Goal: Download file/media

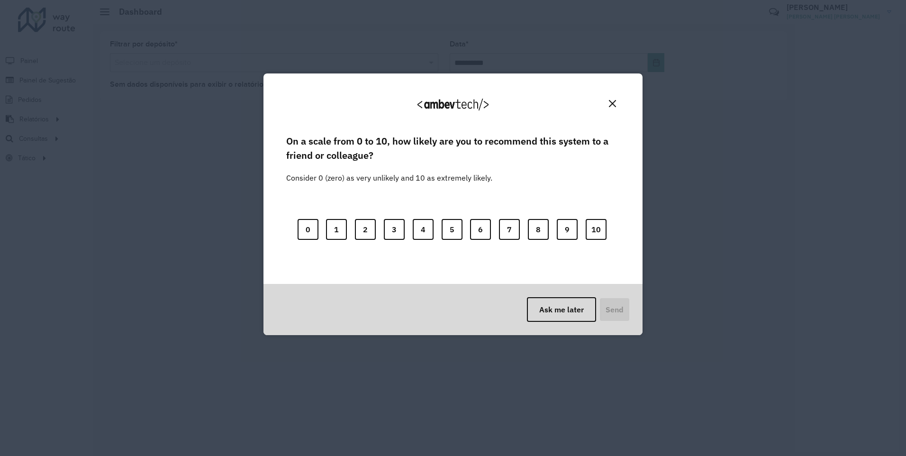
click at [604, 104] on div "We appreciate your feedback!" at bounding box center [453, 109] width 356 height 48
click at [613, 100] on img "Close" at bounding box center [612, 103] width 7 height 7
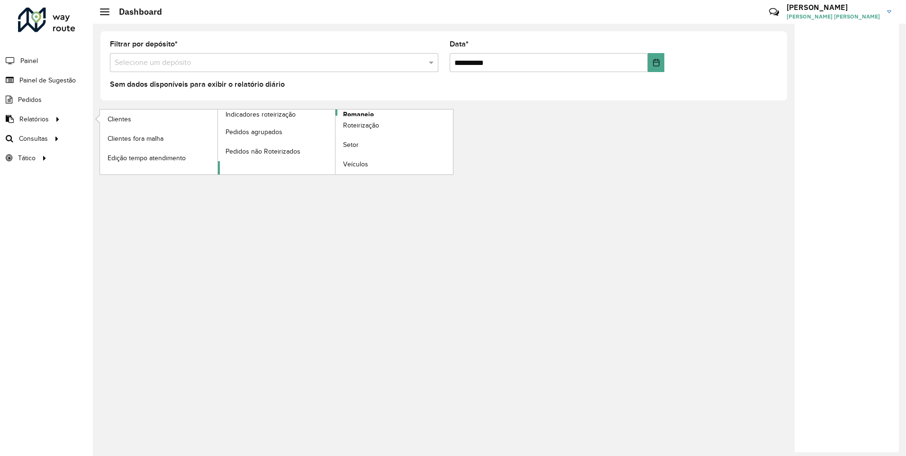
click at [360, 112] on span "Romaneio" at bounding box center [358, 114] width 31 height 10
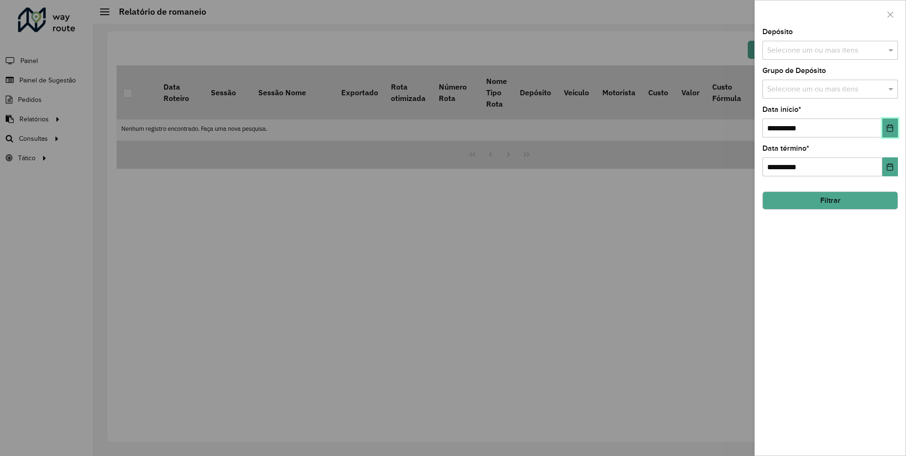
click at [889, 128] on icon "Choose Date" at bounding box center [890, 128] width 6 height 8
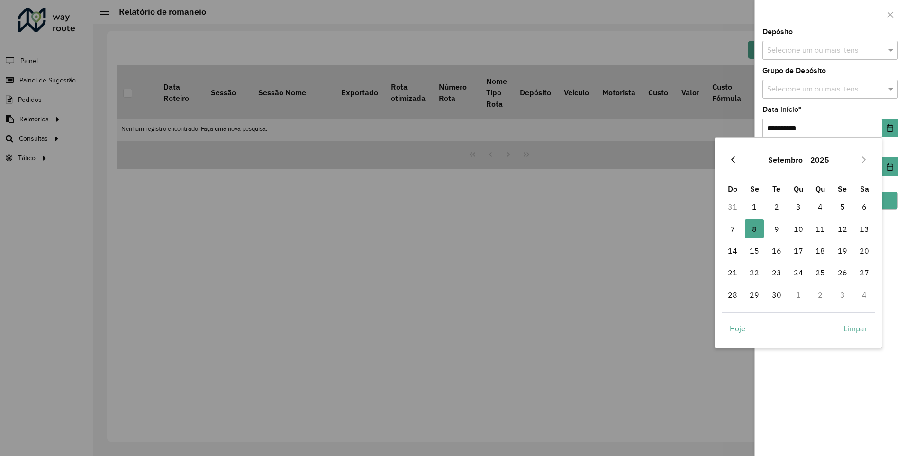
click at [732, 160] on icon "Previous Month" at bounding box center [733, 159] width 4 height 7
click at [847, 209] on span "1" at bounding box center [842, 206] width 19 height 19
type input "**********"
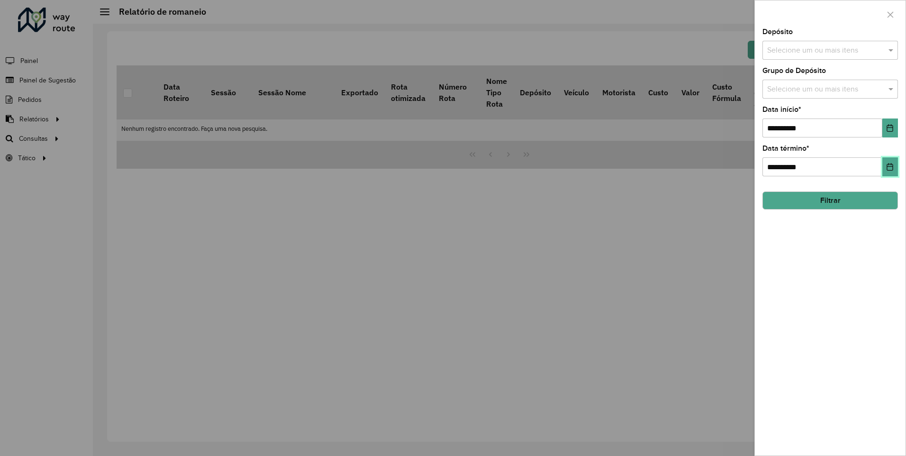
click at [896, 158] on button "Choose Date" at bounding box center [890, 166] width 16 height 19
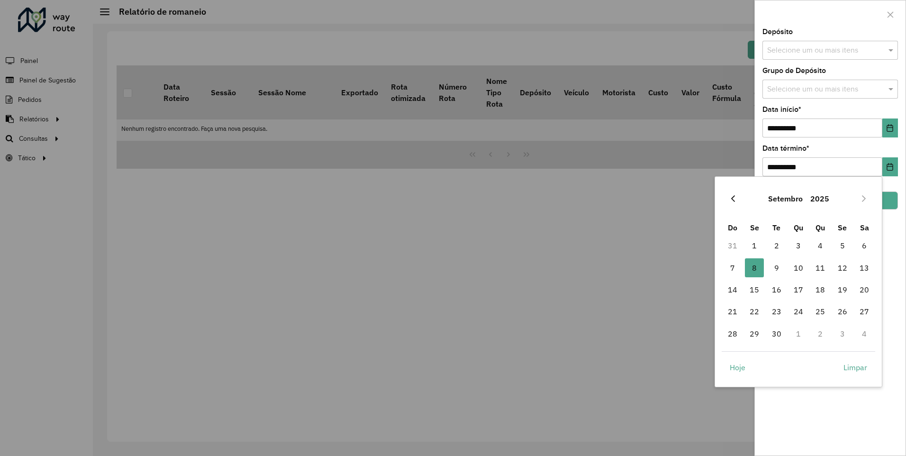
click at [732, 201] on icon "Previous Month" at bounding box center [733, 199] width 8 height 8
drag, startPoint x: 731, startPoint y: 351, endPoint x: 802, endPoint y: 330, distance: 74.1
click at [732, 351] on span "31" at bounding box center [732, 355] width 19 height 19
type input "**********"
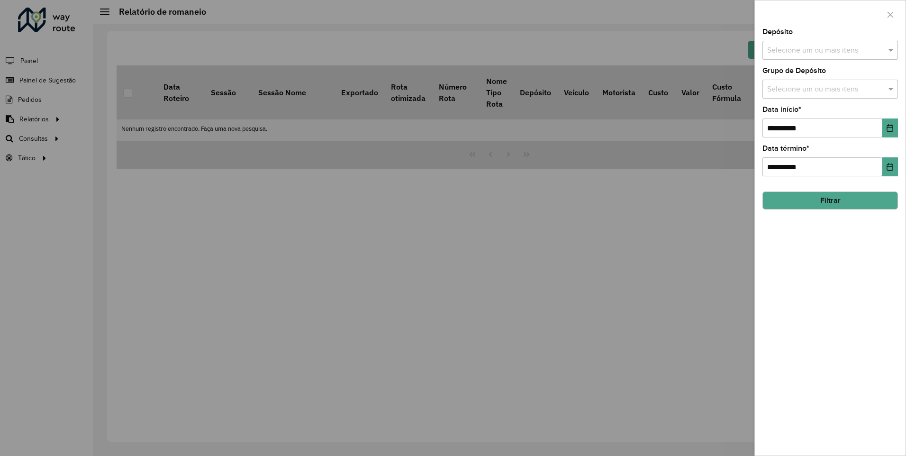
drag, startPoint x: 883, startPoint y: 209, endPoint x: 875, endPoint y: 206, distance: 9.0
click at [882, 208] on button "Filtrar" at bounding box center [830, 200] width 136 height 18
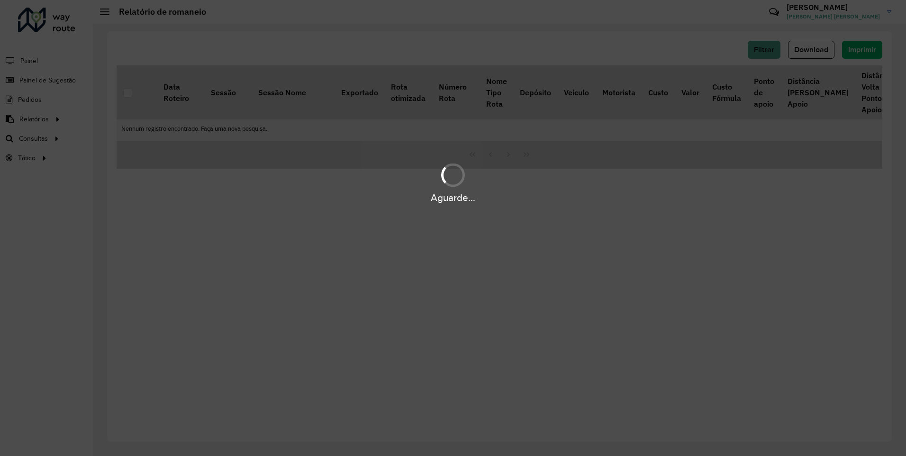
click at [311, 250] on div "Aguarde..." at bounding box center [453, 228] width 906 height 456
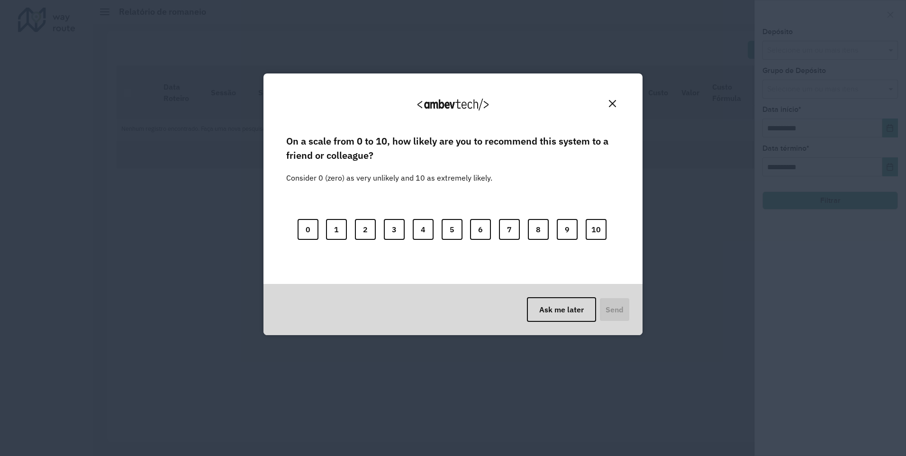
click at [613, 101] on img "Close" at bounding box center [612, 103] width 7 height 7
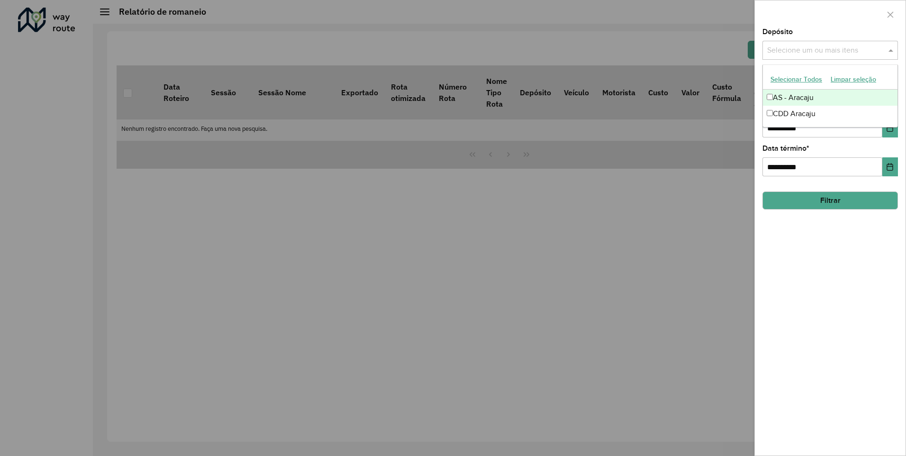
click at [802, 50] on input "text" at bounding box center [825, 50] width 121 height 11
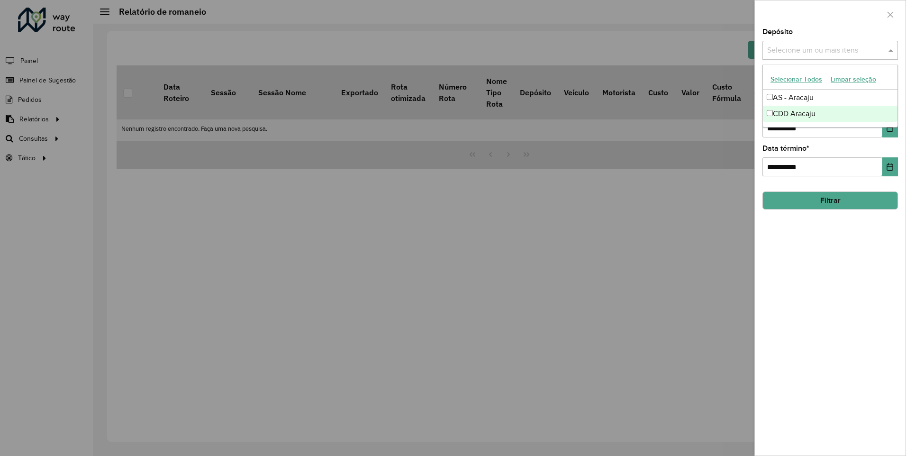
click at [802, 112] on div "CDD Aracaju" at bounding box center [830, 114] width 135 height 16
click at [892, 132] on button "Choose Date" at bounding box center [890, 127] width 16 height 19
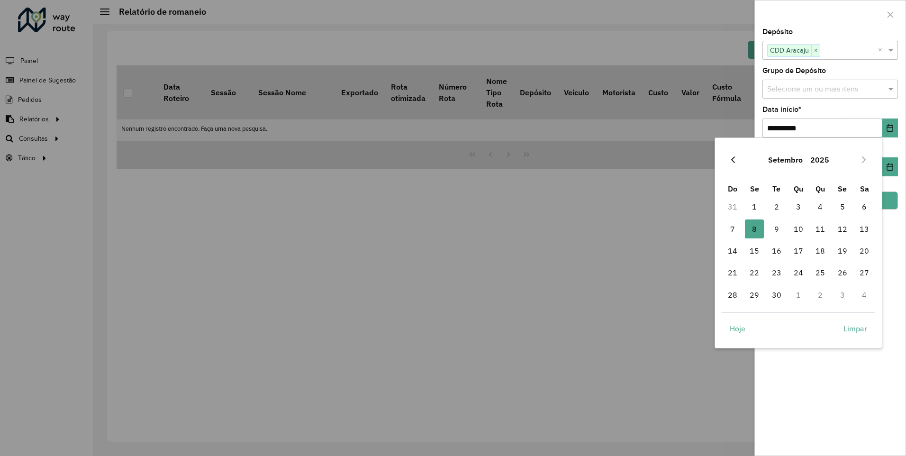
click at [733, 156] on icon "Previous Month" at bounding box center [733, 160] width 8 height 8
click at [842, 206] on span "1" at bounding box center [842, 206] width 19 height 19
type input "**********"
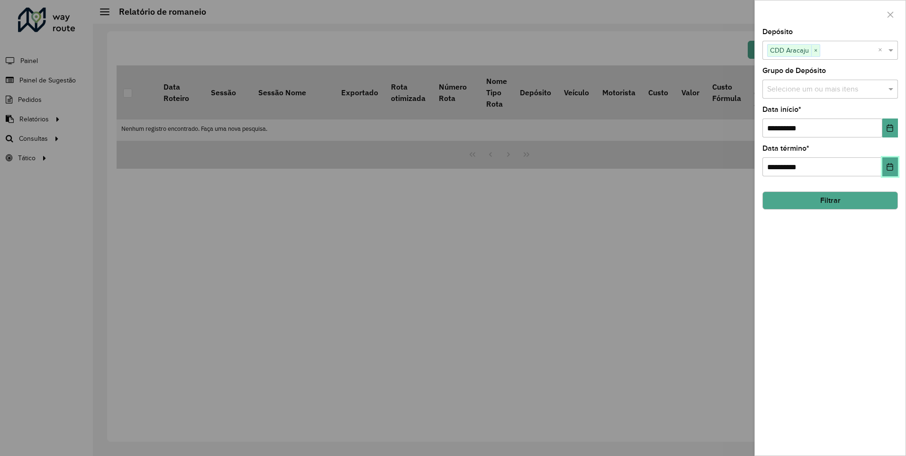
click at [885, 171] on button "Choose Date" at bounding box center [890, 166] width 16 height 19
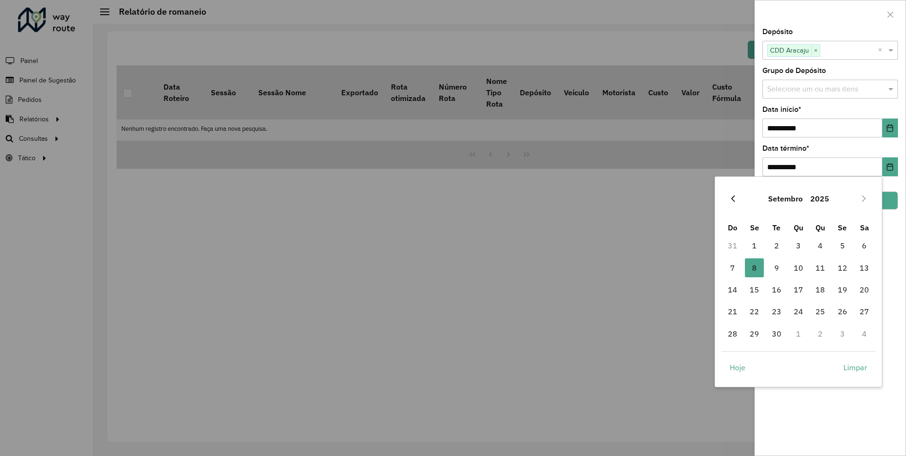
click at [733, 197] on icon "Previous Month" at bounding box center [733, 198] width 4 height 7
click at [732, 353] on span "31" at bounding box center [732, 355] width 19 height 19
type input "**********"
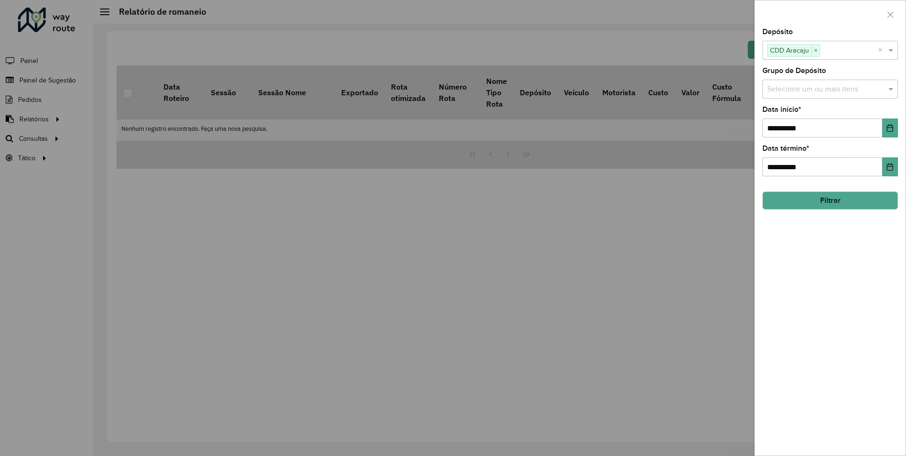
click at [887, 204] on button "Filtrar" at bounding box center [830, 200] width 136 height 18
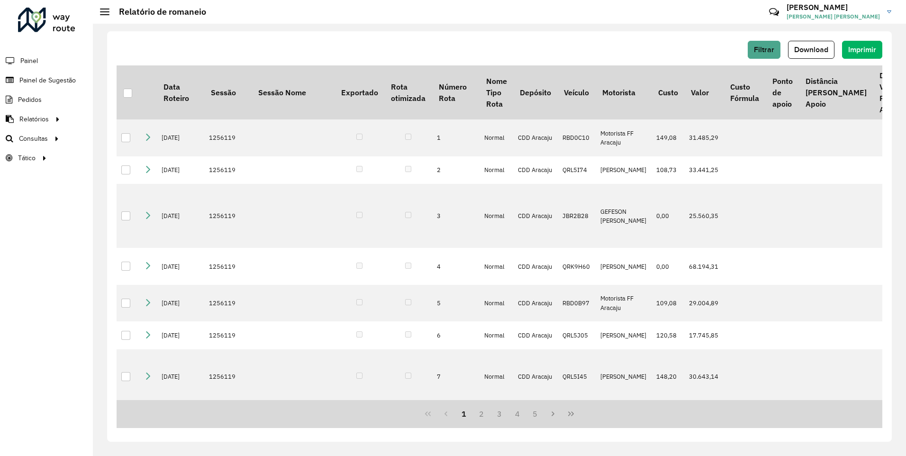
click at [812, 49] on span "Download" at bounding box center [811, 49] width 34 height 8
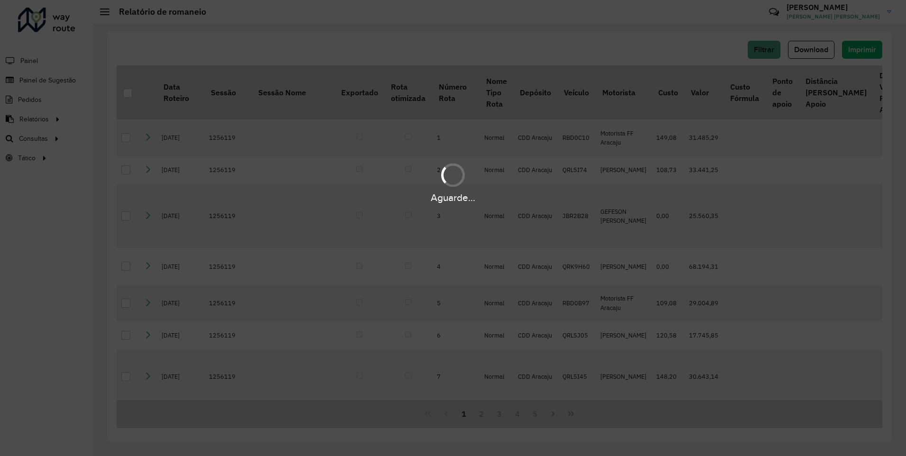
click at [818, 49] on div "Aguarde..." at bounding box center [453, 228] width 906 height 456
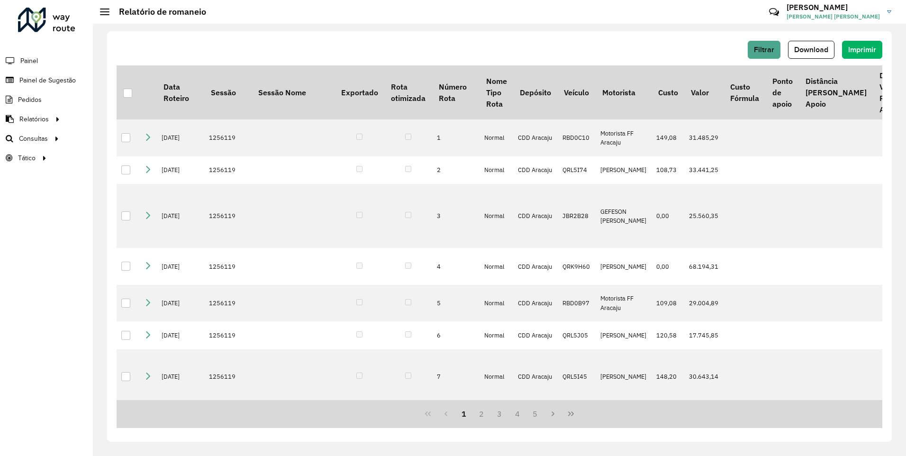
click at [596, 45] on div "Filtrar Download Imprimir" at bounding box center [500, 50] width 766 height 18
click at [811, 49] on span "Download" at bounding box center [811, 49] width 34 height 8
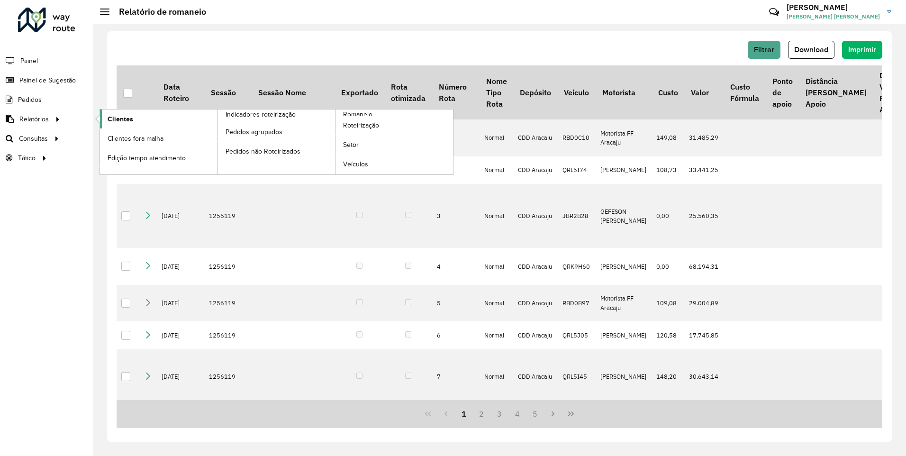
click at [131, 119] on span "Clientes" at bounding box center [121, 119] width 26 height 10
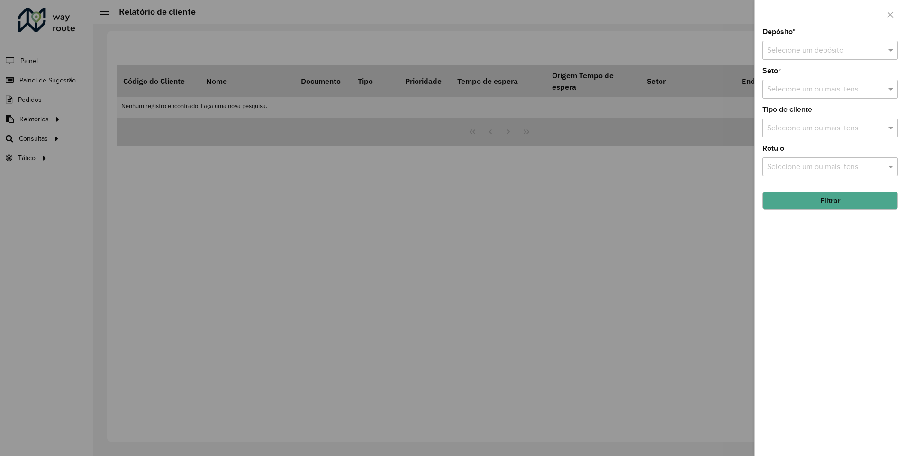
click at [825, 59] on div "Selecione um depósito" at bounding box center [830, 50] width 136 height 19
click at [802, 93] on span "CDD Aracaju" at bounding box center [788, 94] width 43 height 8
click at [814, 202] on button "Filtrar" at bounding box center [830, 200] width 136 height 18
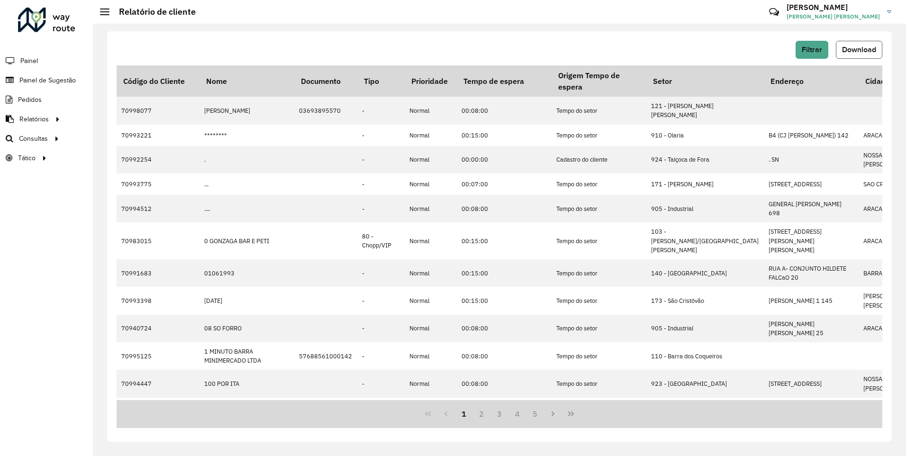
click at [859, 43] on button "Download" at bounding box center [859, 50] width 46 height 18
